Goal: Entertainment & Leisure: Browse casually

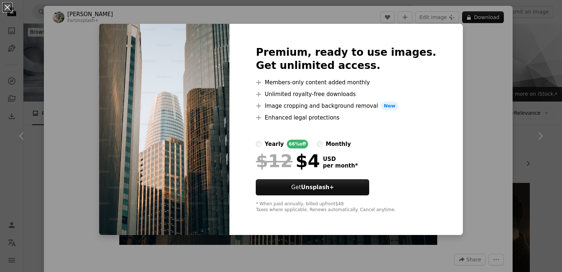
scroll to position [1254, 0]
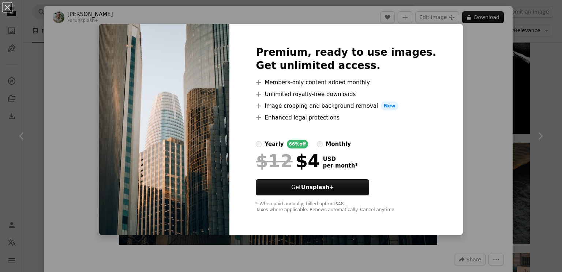
click at [456, 45] on div "An X shape Premium, ready to use images. Get unlimited access. A plus sign Memb…" at bounding box center [281, 136] width 562 height 272
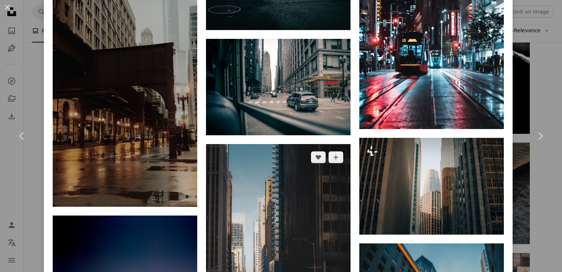
scroll to position [1365, 0]
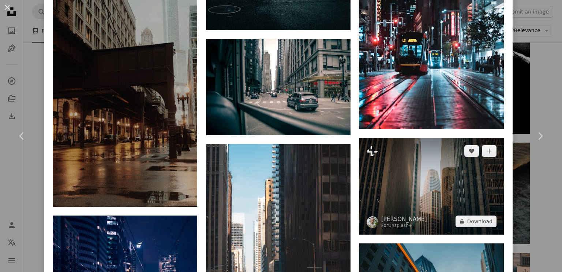
click at [445, 138] on img at bounding box center [431, 186] width 145 height 97
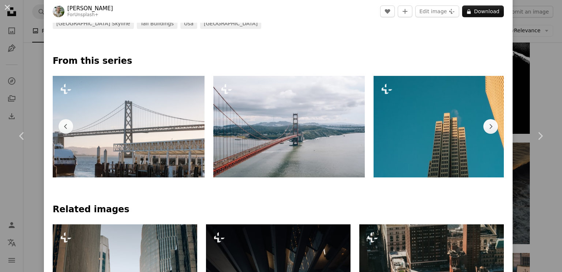
scroll to position [308, 0]
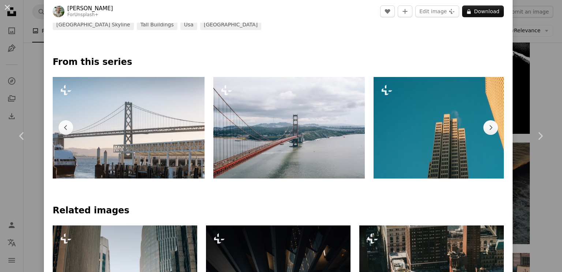
click at [139, 158] on img at bounding box center [129, 127] width 152 height 101
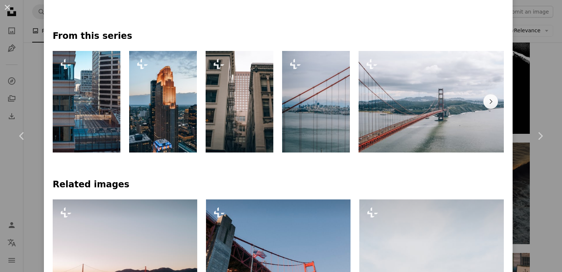
scroll to position [320, 0]
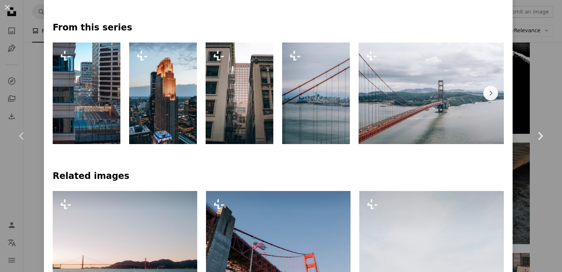
click at [518, 142] on link "Chevron right" at bounding box center [540, 136] width 44 height 70
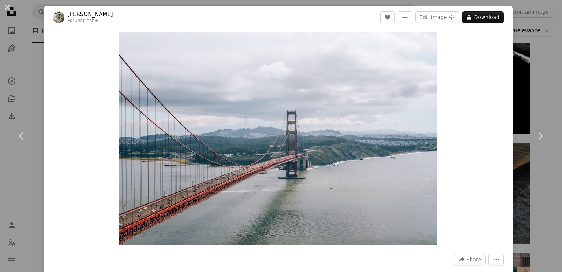
click at [538, 29] on div "An X shape Chevron left Chevron right [PERSON_NAME] For Unsplash+ A heart A plu…" at bounding box center [281, 136] width 562 height 272
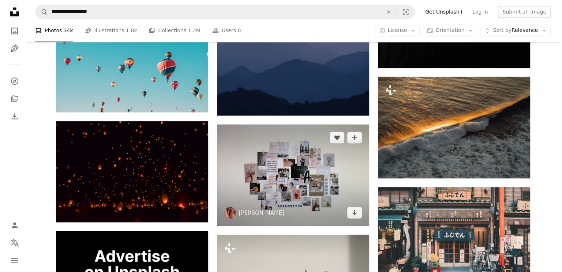
scroll to position [1319, 0]
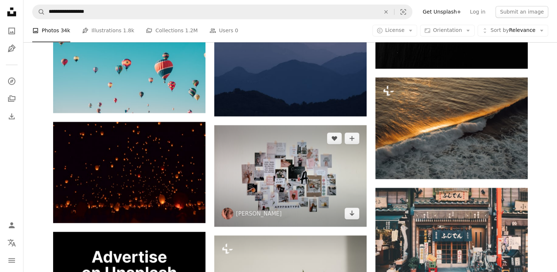
click at [303, 126] on img at bounding box center [290, 175] width 152 height 101
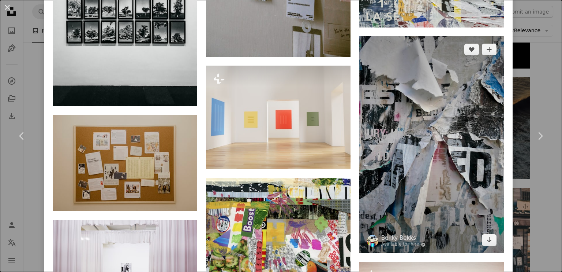
scroll to position [1982, 0]
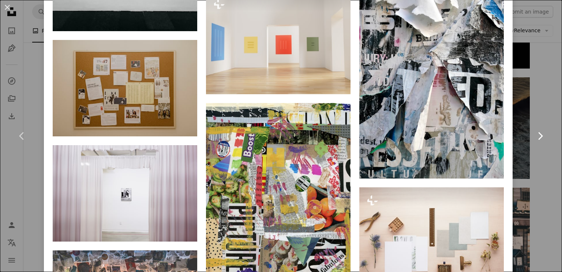
click at [544, 109] on link "Chevron right" at bounding box center [540, 136] width 44 height 70
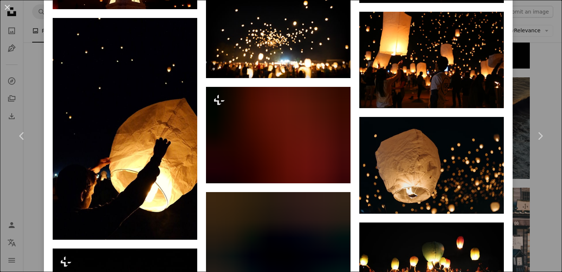
scroll to position [956, 0]
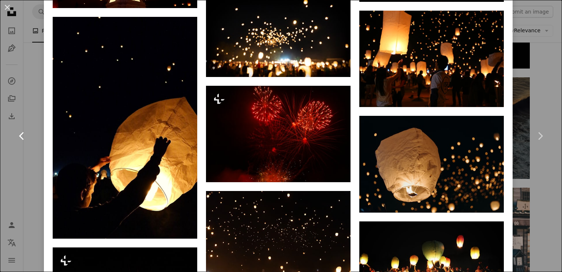
click at [21, 167] on link "Chevron left" at bounding box center [22, 136] width 44 height 70
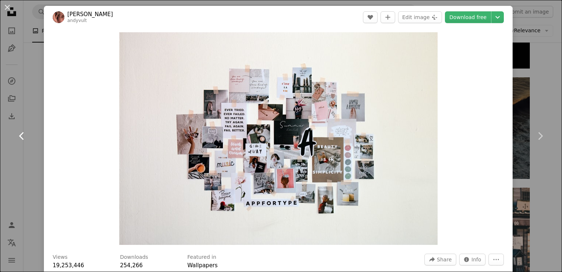
click at [14, 168] on link "Chevron left" at bounding box center [22, 136] width 44 height 70
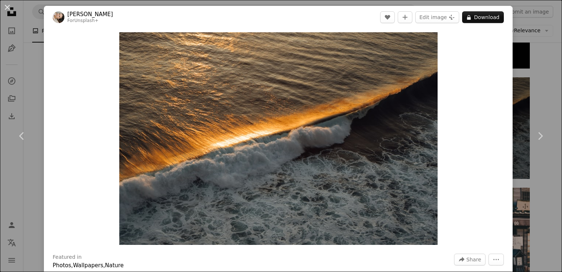
click at [532, 2] on div "An X shape Chevron left Chevron right [PERSON_NAME] For Unsplash+ A heart A plu…" at bounding box center [281, 136] width 562 height 272
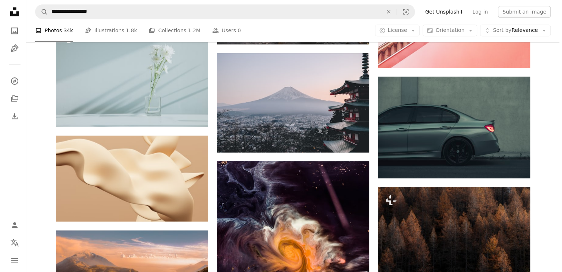
scroll to position [3379, 0]
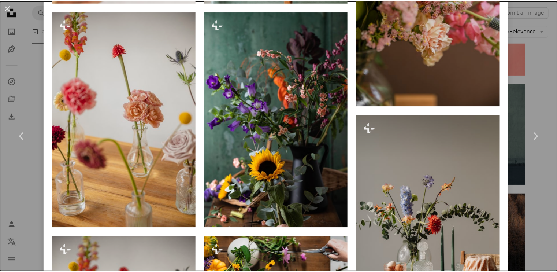
scroll to position [1042, 0]
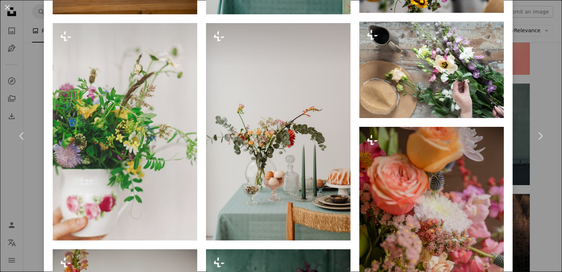
click at [542, 53] on div "An X shape Chevron left Chevron right [PERSON_NAME] For Unsplash+ A heart A plu…" at bounding box center [281, 136] width 562 height 272
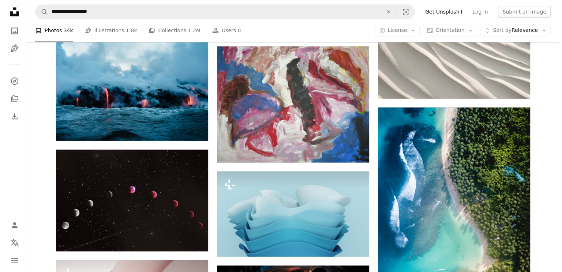
scroll to position [3795, 0]
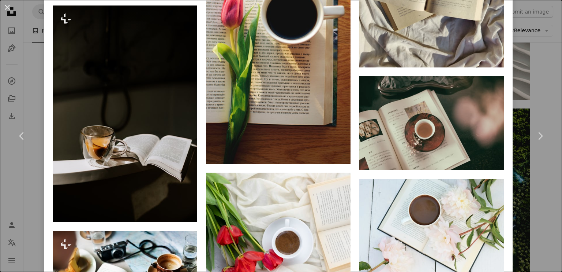
scroll to position [1294, 0]
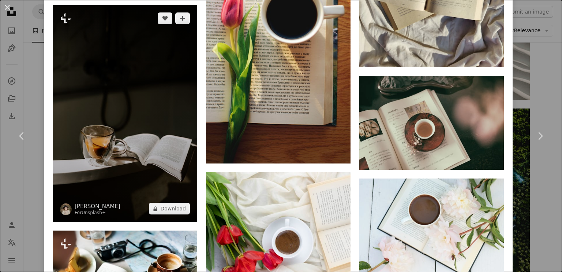
click at [116, 54] on img at bounding box center [125, 113] width 145 height 217
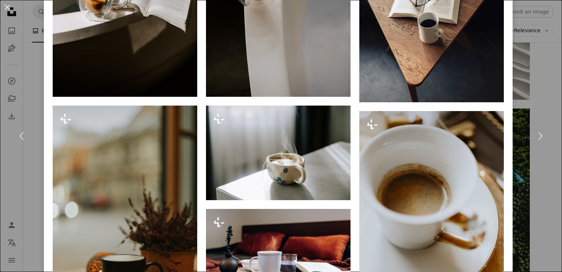
scroll to position [631, 0]
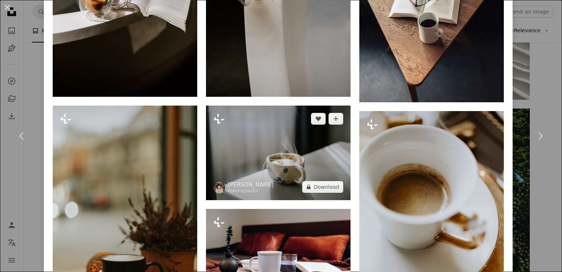
click at [282, 153] on img at bounding box center [278, 152] width 145 height 94
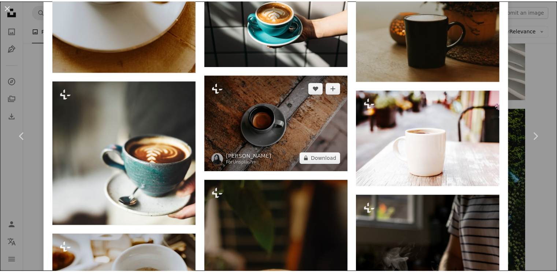
scroll to position [724, 0]
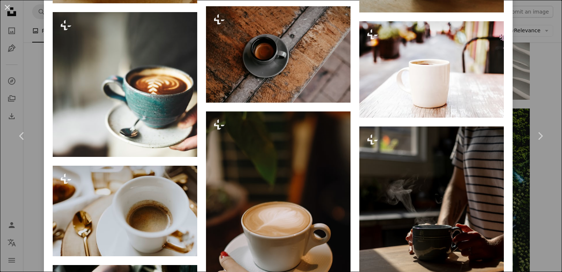
click at [533, 77] on div "An X shape Chevron left Chevron right [PERSON_NAME] For Unsplash+ A heart A plu…" at bounding box center [281, 136] width 562 height 272
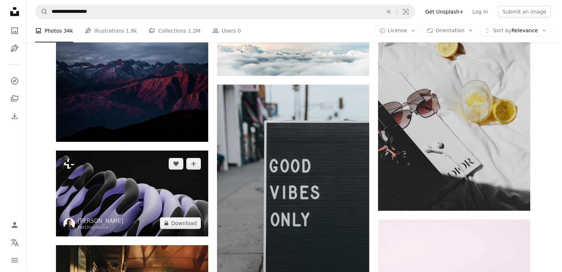
scroll to position [4841, 0]
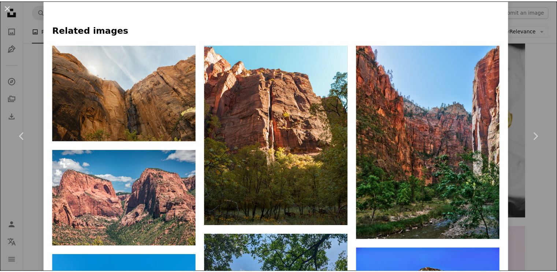
scroll to position [493, 0]
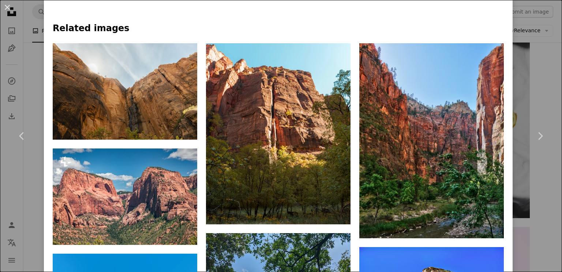
click at [528, 78] on div "An X shape Chevron left Chevron right [PERSON_NAME] wilstewart3 A heart A plus …" at bounding box center [281, 136] width 562 height 272
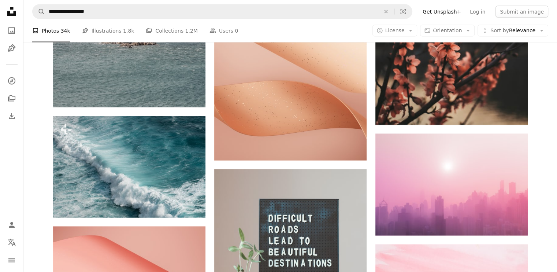
scroll to position [7028, 0]
